Goal: Use online tool/utility: Utilize a website feature to perform a specific function

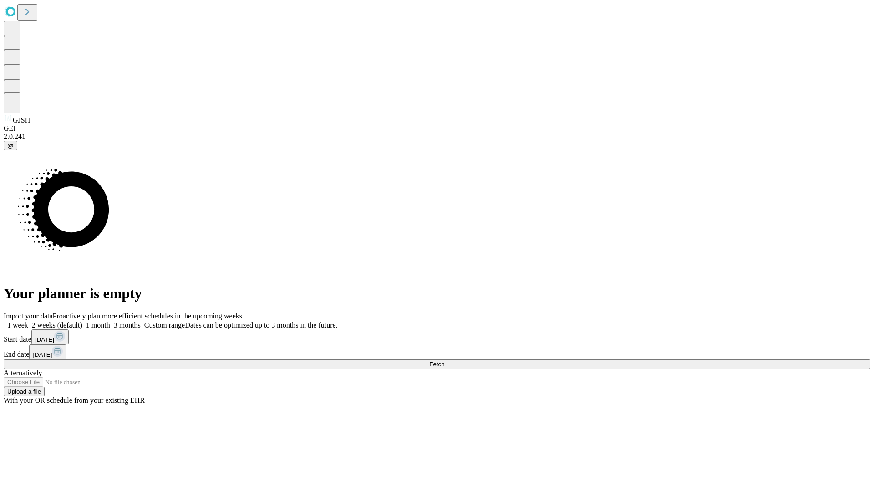
click at [445, 361] on span "Fetch" at bounding box center [436, 364] width 15 height 7
